Goal: Task Accomplishment & Management: Complete application form

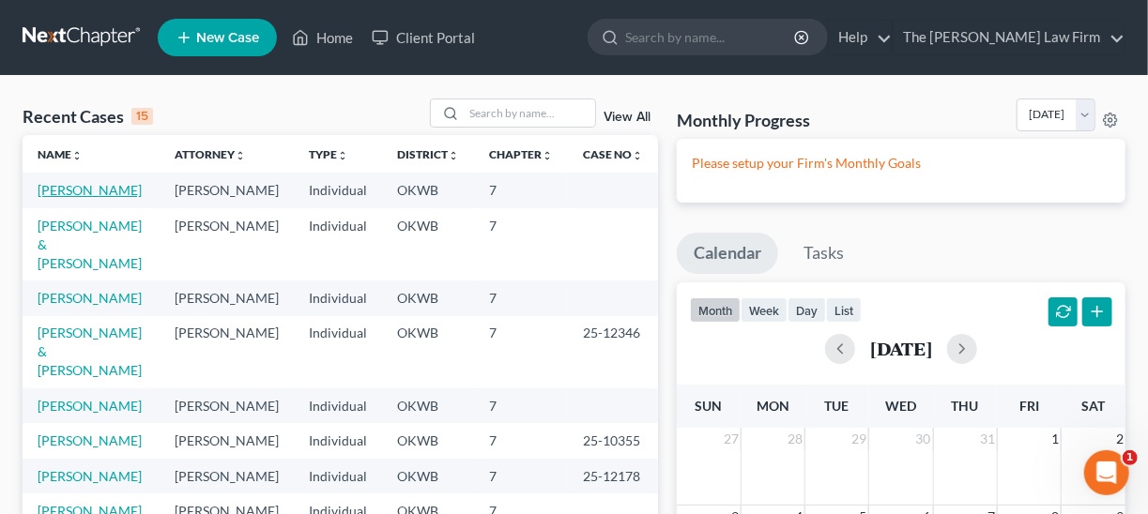
click at [58, 189] on link "[PERSON_NAME]" at bounding box center [90, 190] width 104 height 16
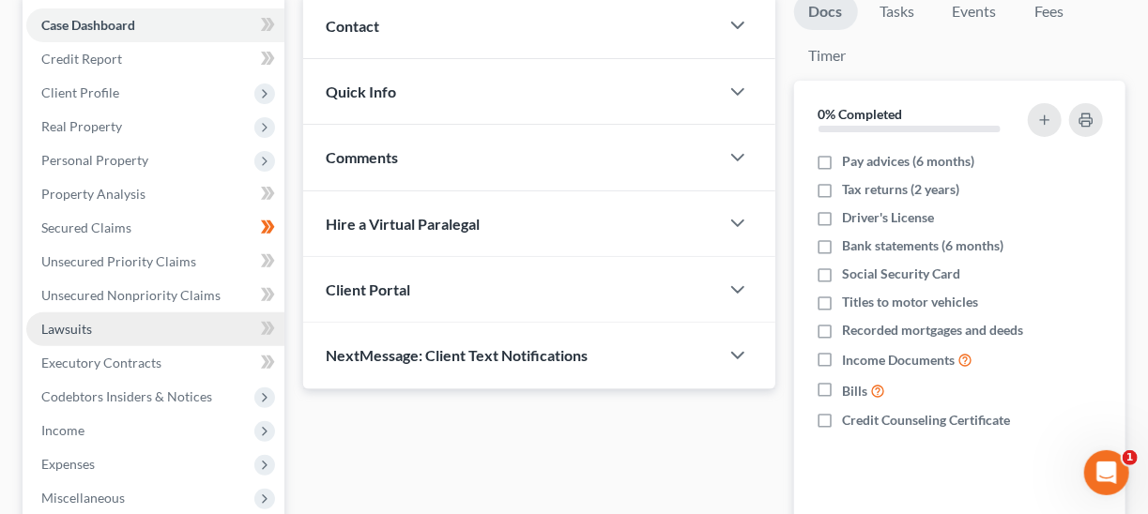
click at [118, 325] on link "Lawsuits" at bounding box center [155, 330] width 258 height 34
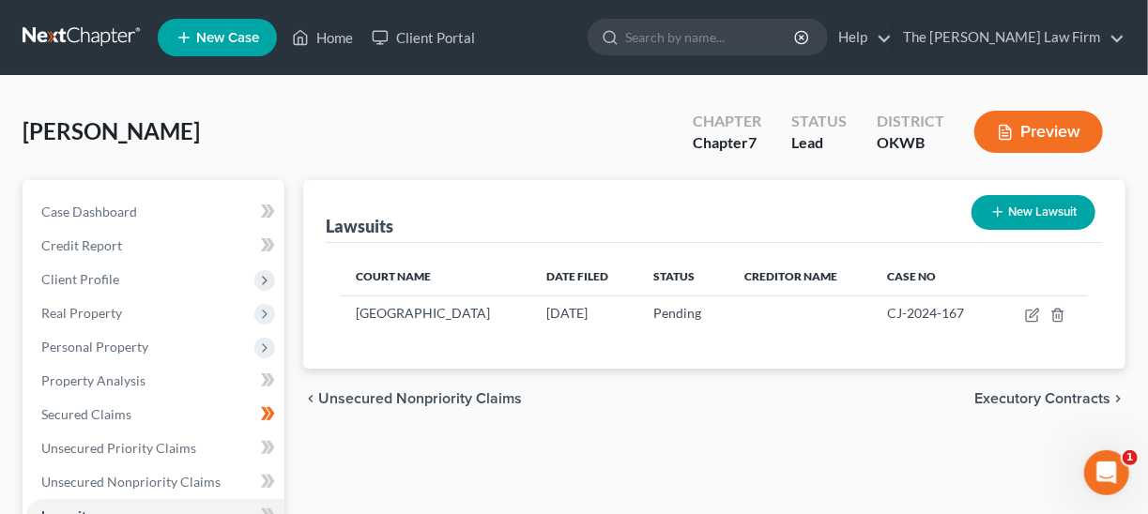
click at [1031, 213] on button "New Lawsuit" at bounding box center [1033, 212] width 124 height 35
select select "0"
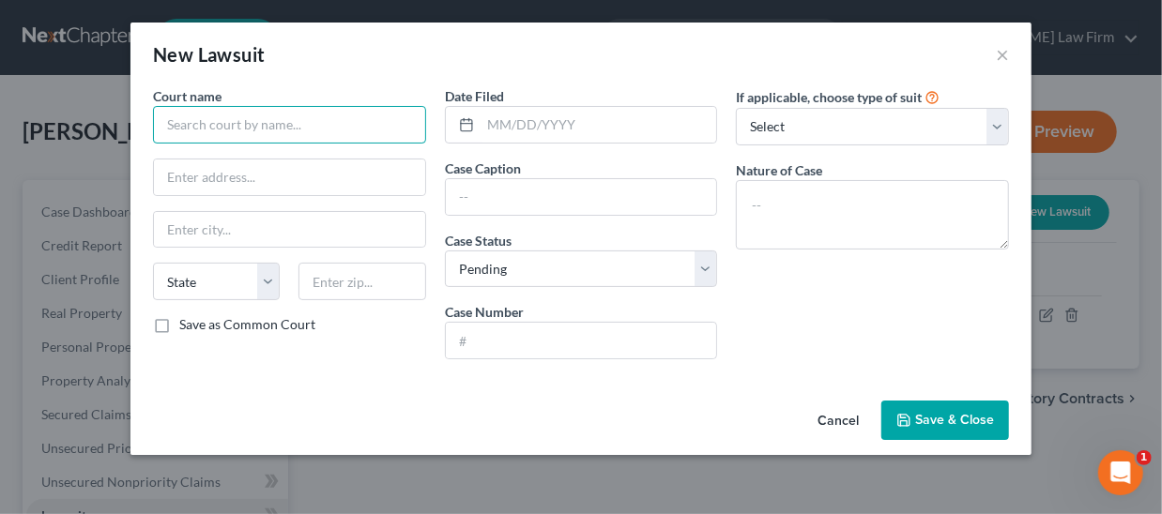
click at [190, 134] on input "text" at bounding box center [289, 125] width 273 height 38
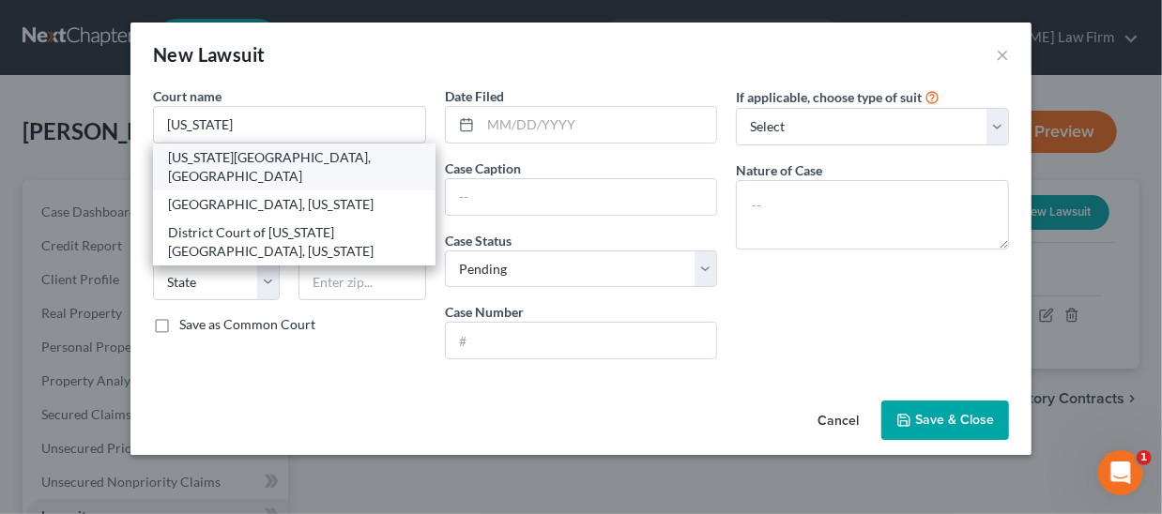
click at [272, 159] on div "[US_STATE][GEOGRAPHIC_DATA], [GEOGRAPHIC_DATA]" at bounding box center [294, 167] width 252 height 38
type input "[US_STATE][GEOGRAPHIC_DATA], [GEOGRAPHIC_DATA]"
type input "[STREET_ADDRESS][PERSON_NAME]"
type input "[US_STATE][GEOGRAPHIC_DATA]"
select select "37"
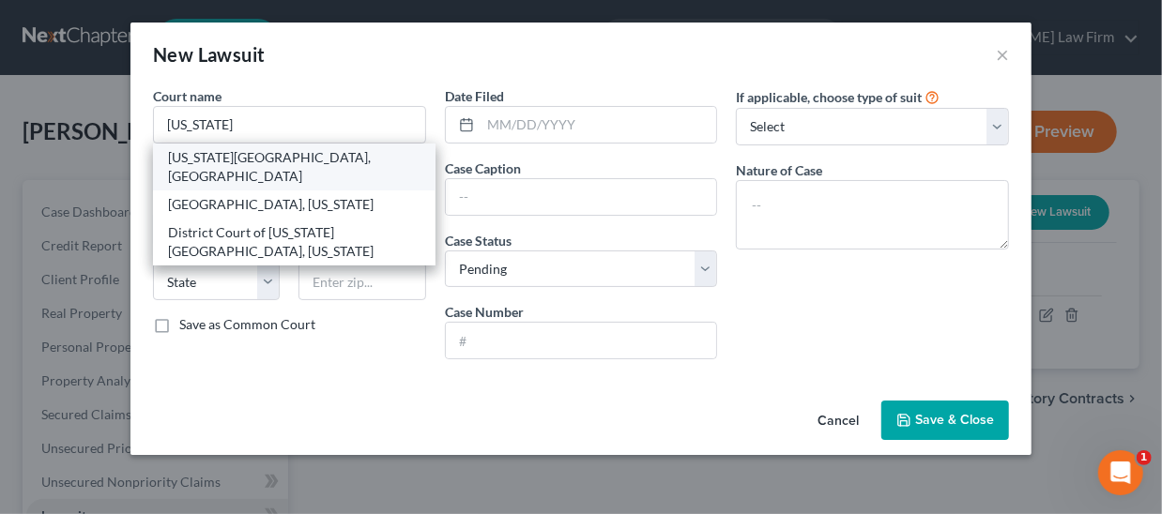
type input "73102"
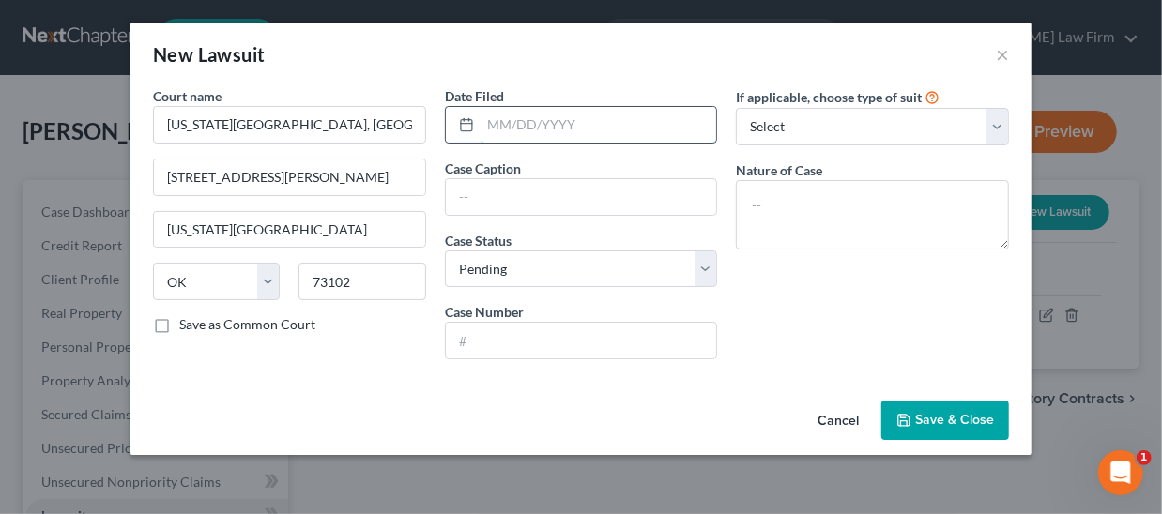
click at [527, 125] on input "text" at bounding box center [599, 125] width 237 height 36
type input "[DATE]"
click at [481, 191] on input "text" at bounding box center [581, 197] width 271 height 36
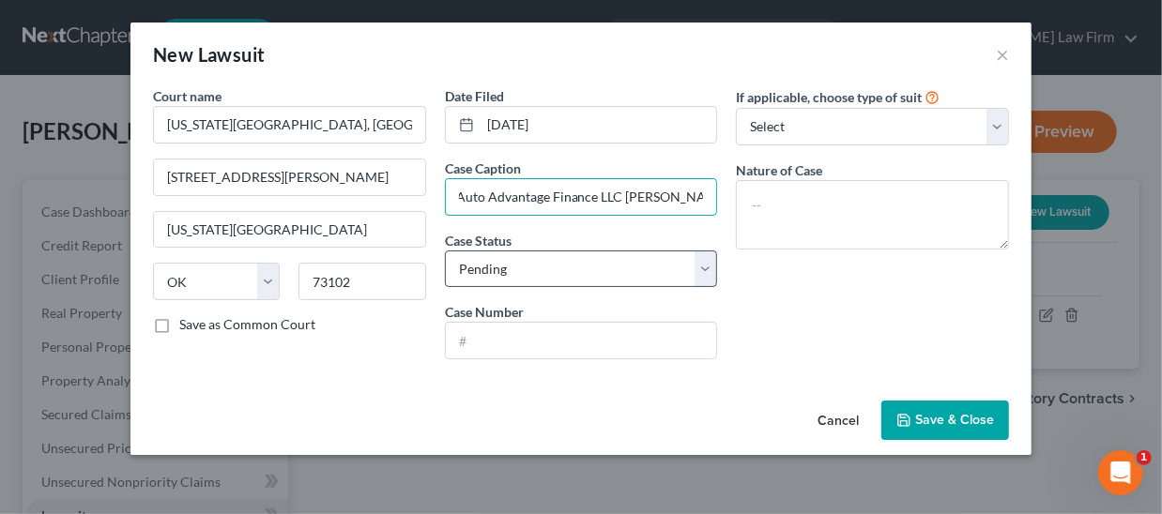
scroll to position [0, 12]
type input "Auto Advantage Finance LLC [PERSON_NAME] [PERSON_NAME]"
click at [535, 337] on input "text" at bounding box center [581, 341] width 271 height 36
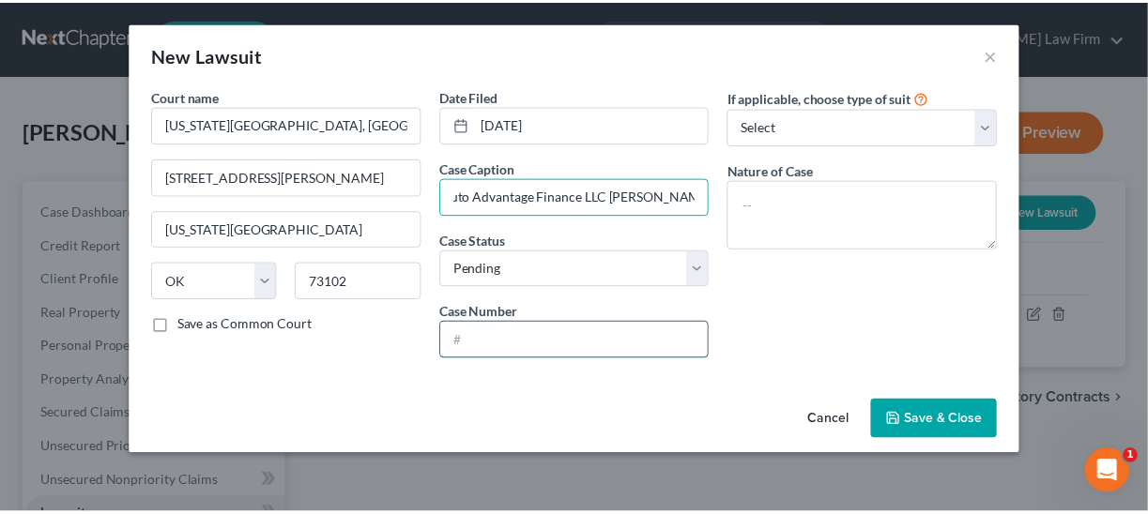
scroll to position [0, 0]
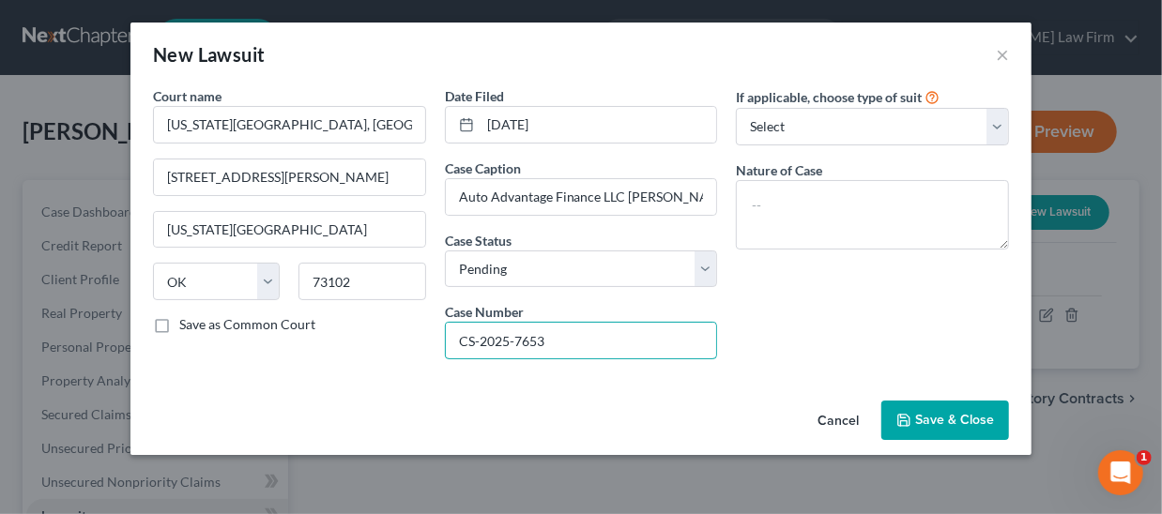
type input "CS-2025-7653"
click at [948, 420] on span "Save & Close" at bounding box center [954, 420] width 79 height 16
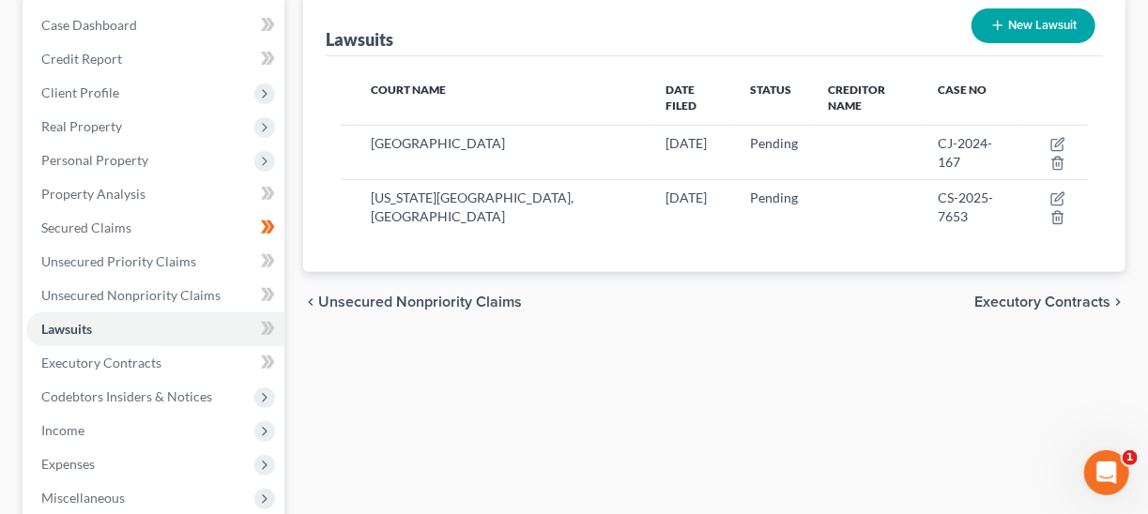
click at [1045, 295] on span "Executory Contracts" at bounding box center [1042, 302] width 136 height 15
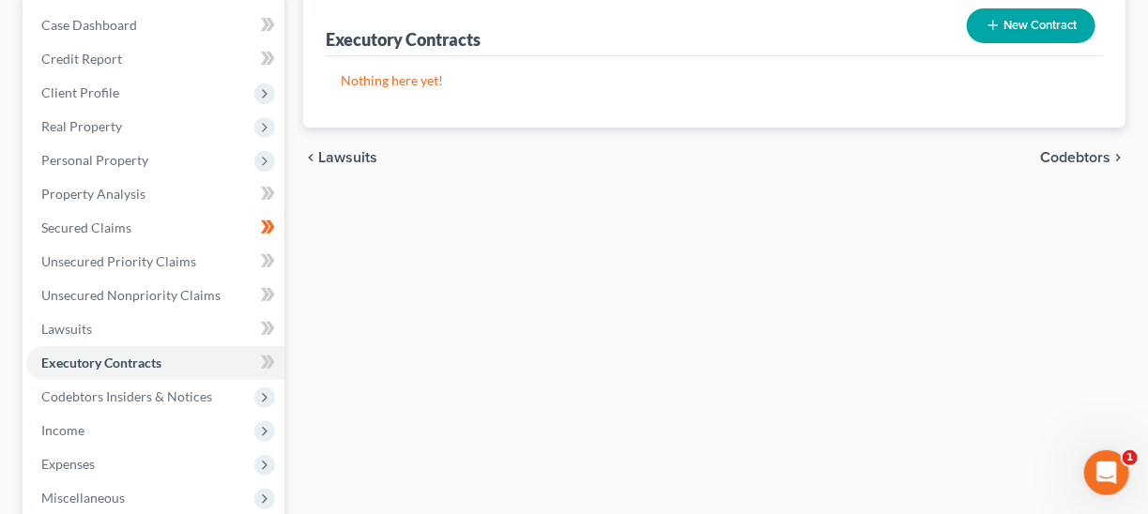
click at [1095, 156] on span "Codebtors" at bounding box center [1075, 157] width 70 height 15
